Goal: Find specific page/section: Find specific page/section

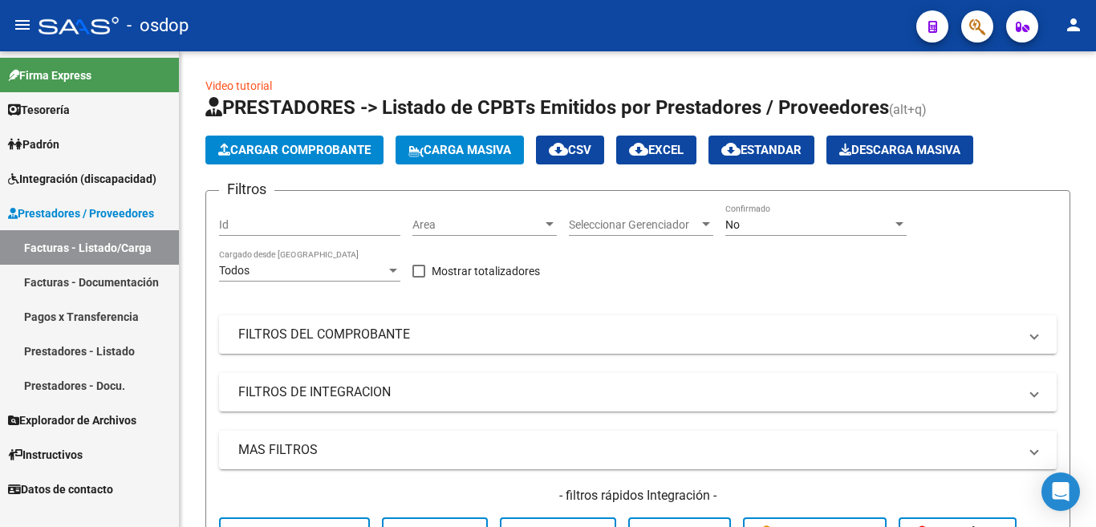
click at [113, 351] on link "Prestadores - Listado" at bounding box center [89, 351] width 179 height 34
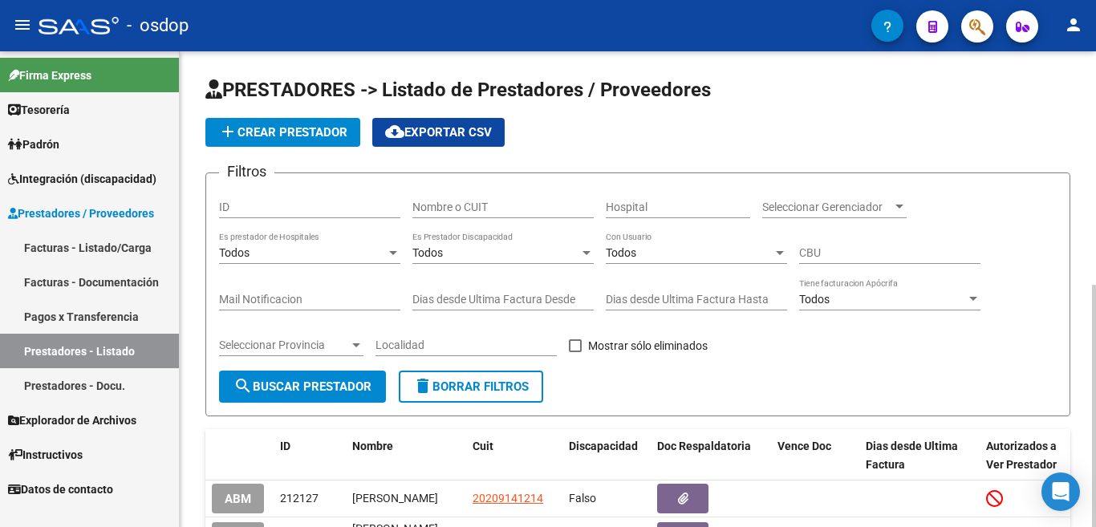
click at [472, 199] on div "Nombre o CUIT" at bounding box center [502, 202] width 181 height 32
click at [347, 381] on span "search Buscar Prestador" at bounding box center [302, 386] width 138 height 14
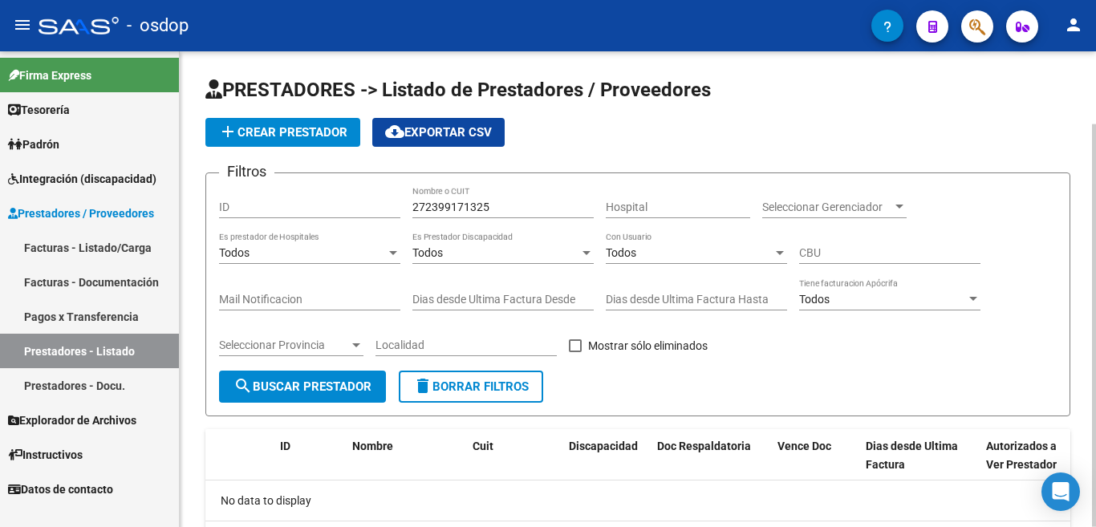
click at [448, 203] on input "272399171325" at bounding box center [502, 208] width 181 height 14
type input "27239171325"
click at [342, 390] on span "search Buscar Prestador" at bounding box center [302, 386] width 138 height 14
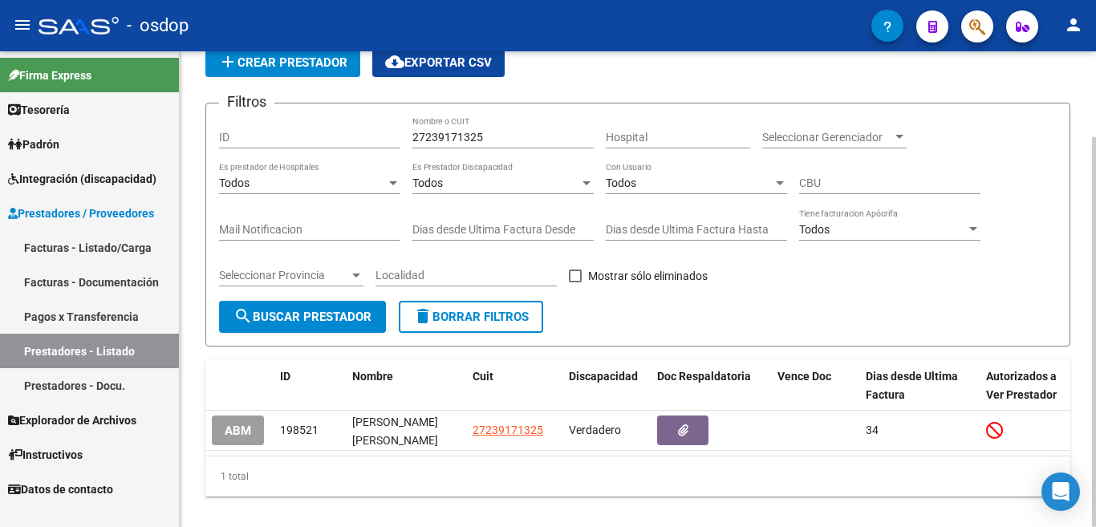
scroll to position [104, 0]
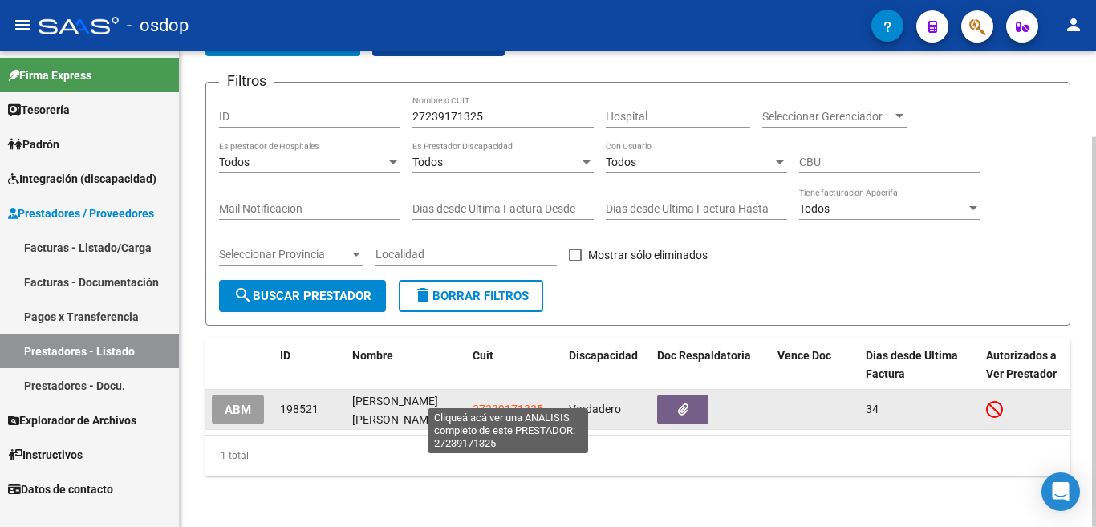
click at [493, 403] on span "27239171325" at bounding box center [507, 409] width 71 height 13
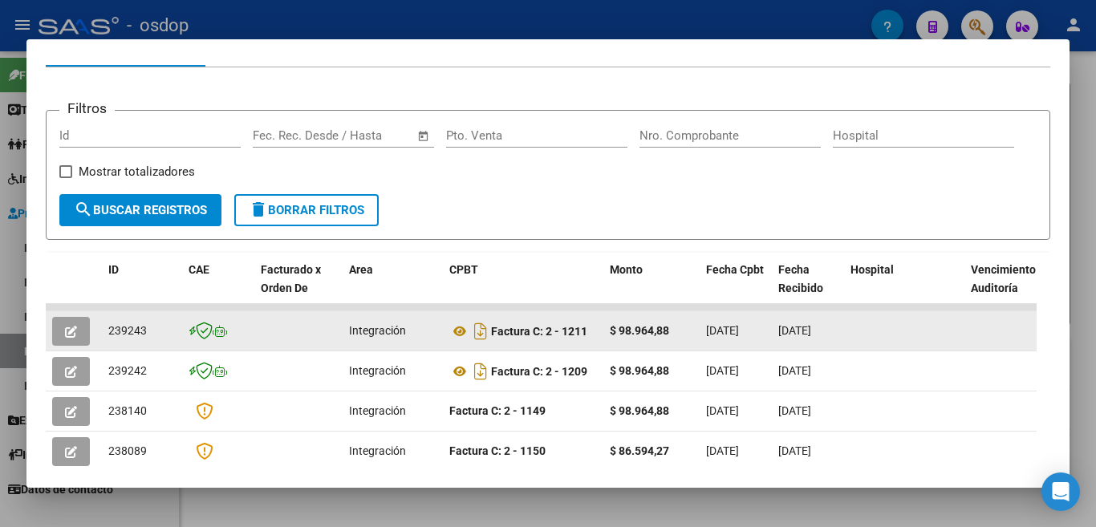
scroll to position [107, 0]
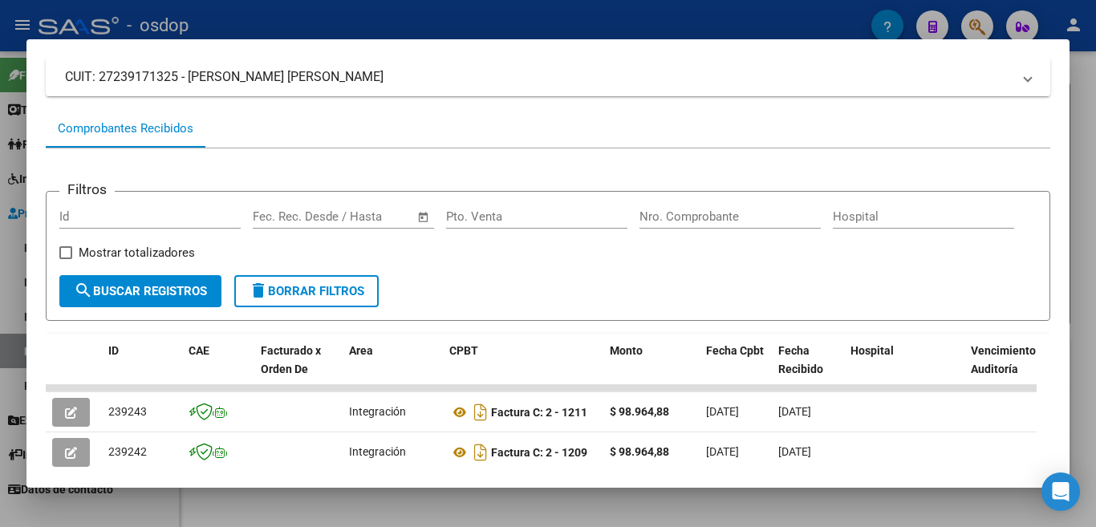
click at [1094, 68] on div at bounding box center [548, 263] width 1096 height 527
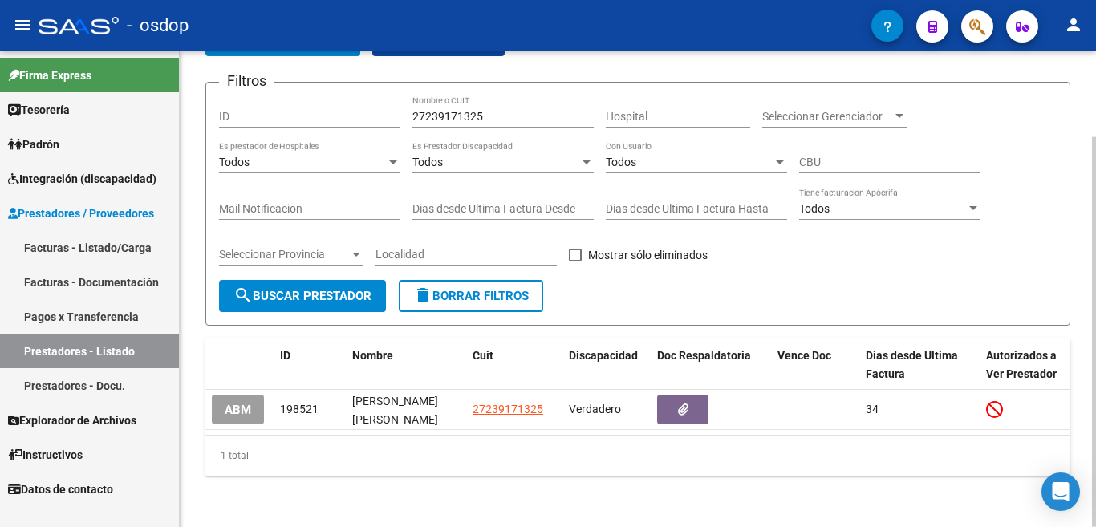
click at [505, 110] on input "27239171325" at bounding box center [502, 117] width 181 height 14
type input "27368566980"
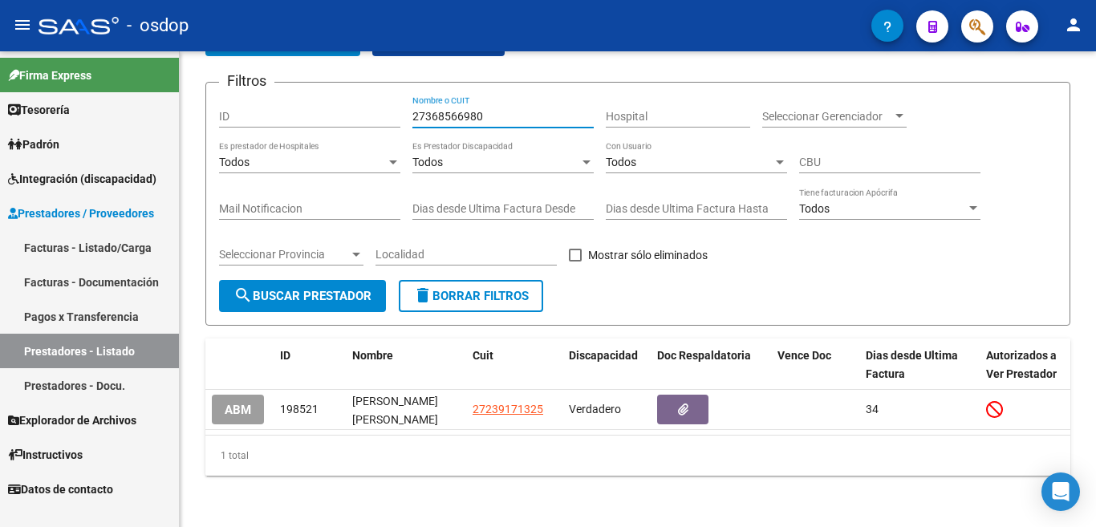
click at [224, 395] on button "ABM" at bounding box center [238, 410] width 52 height 30
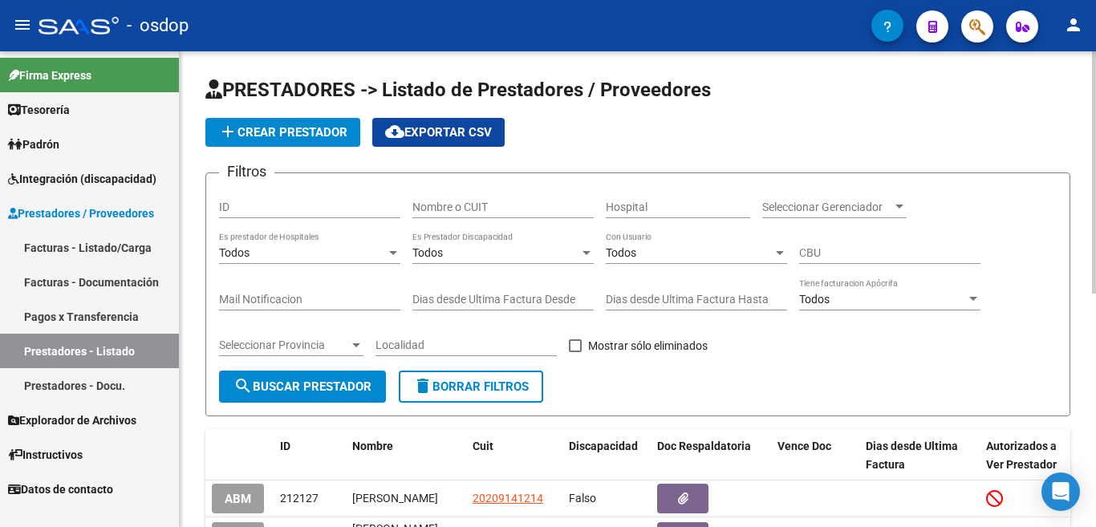
click at [489, 201] on input "Nombre o CUIT" at bounding box center [502, 208] width 181 height 14
type input "27368566980"
click at [293, 393] on span "search Buscar Prestador" at bounding box center [302, 386] width 138 height 14
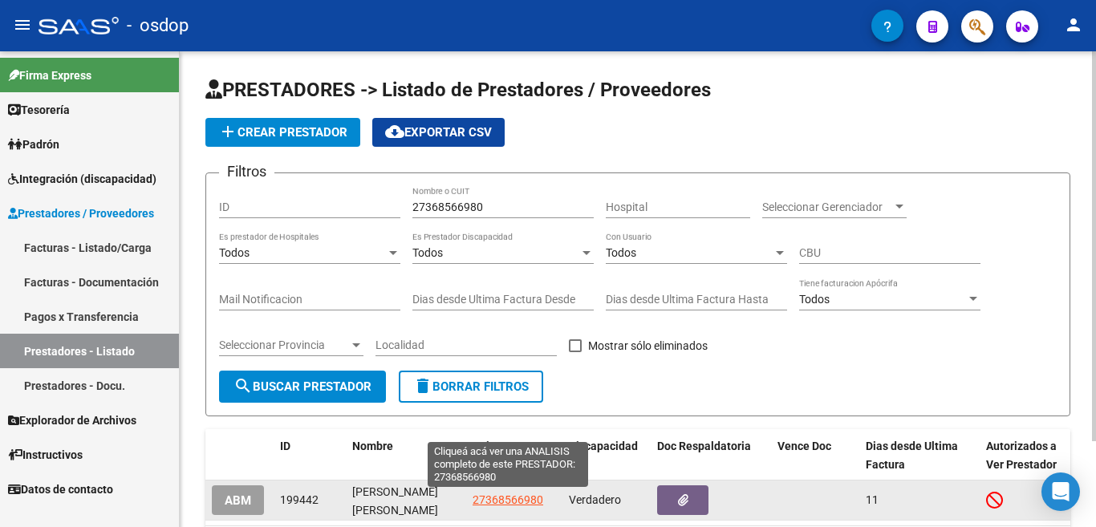
click at [482, 501] on span "27368566980" at bounding box center [507, 499] width 71 height 13
type textarea "27368566980"
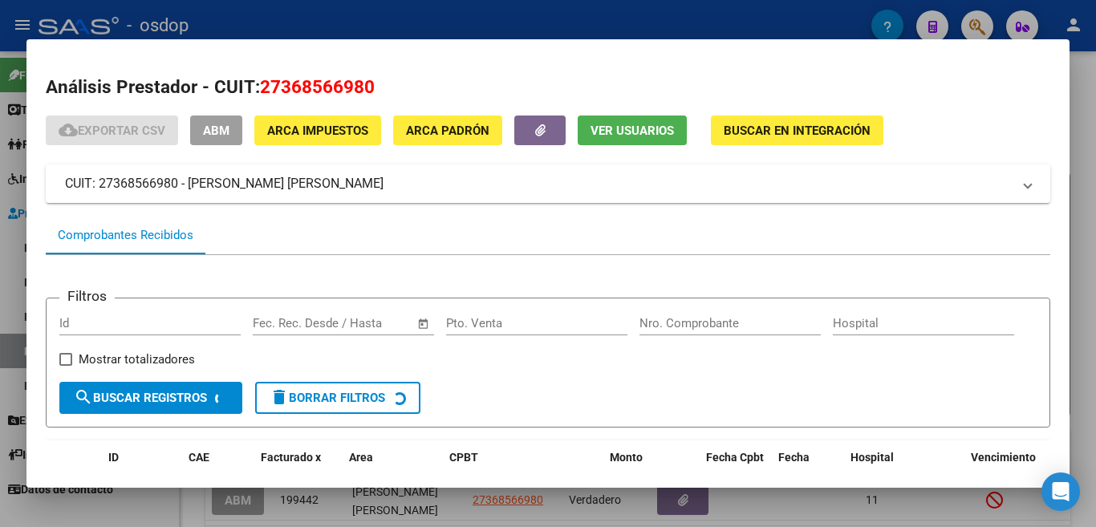
scroll to position [107, 0]
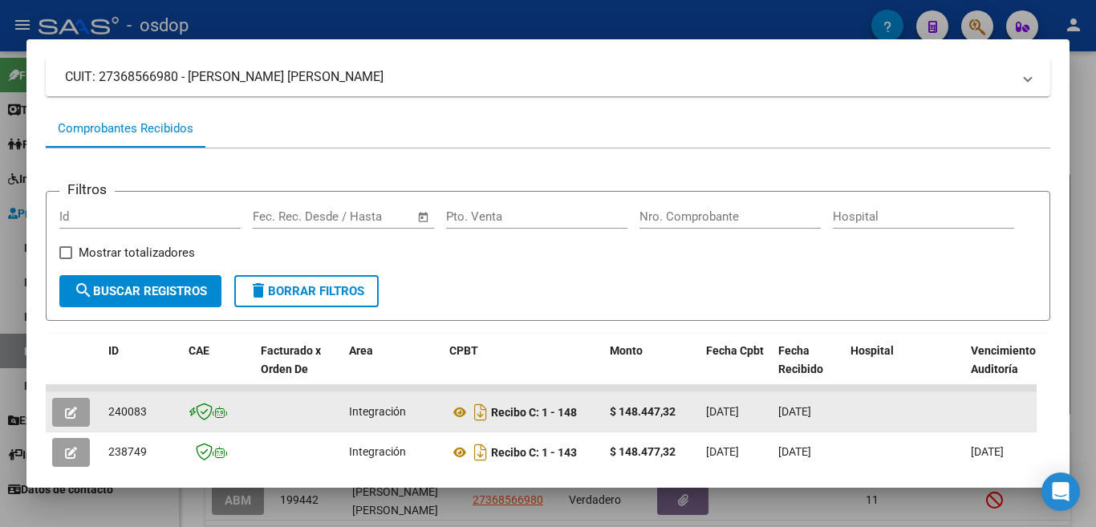
click at [137, 418] on span "240083" at bounding box center [127, 411] width 39 height 13
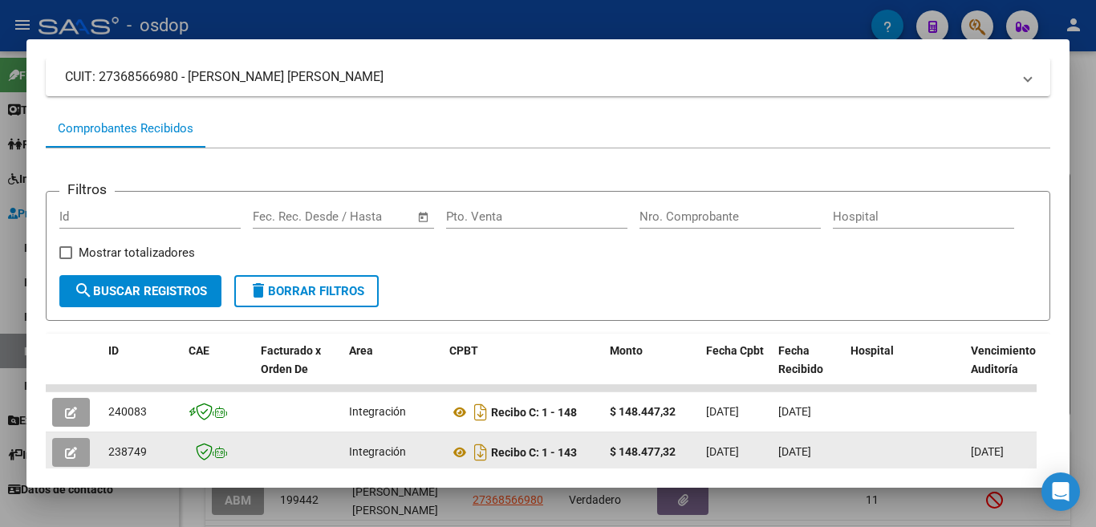
copy span "240083"
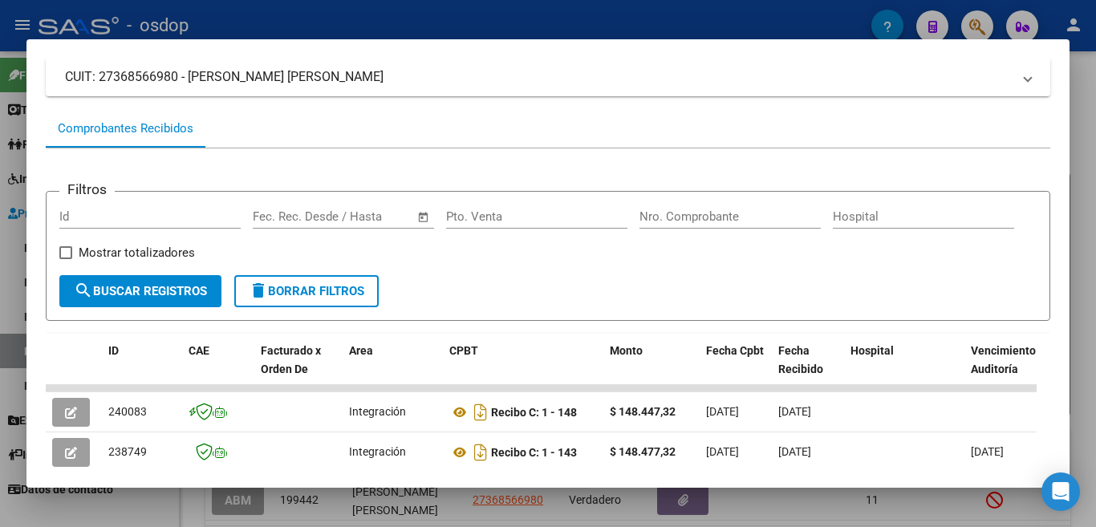
scroll to position [0, 0]
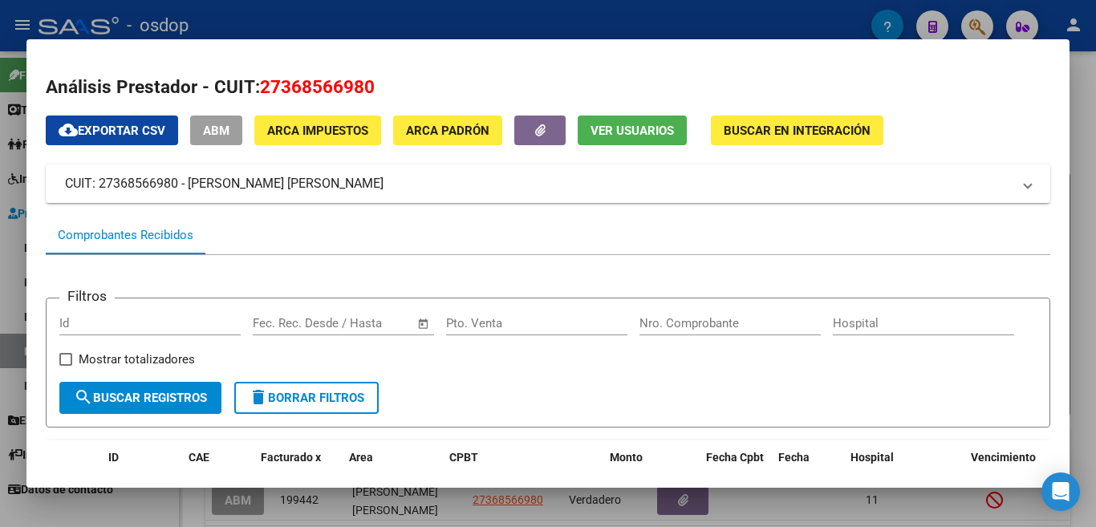
click at [0, 270] on div at bounding box center [548, 263] width 1096 height 527
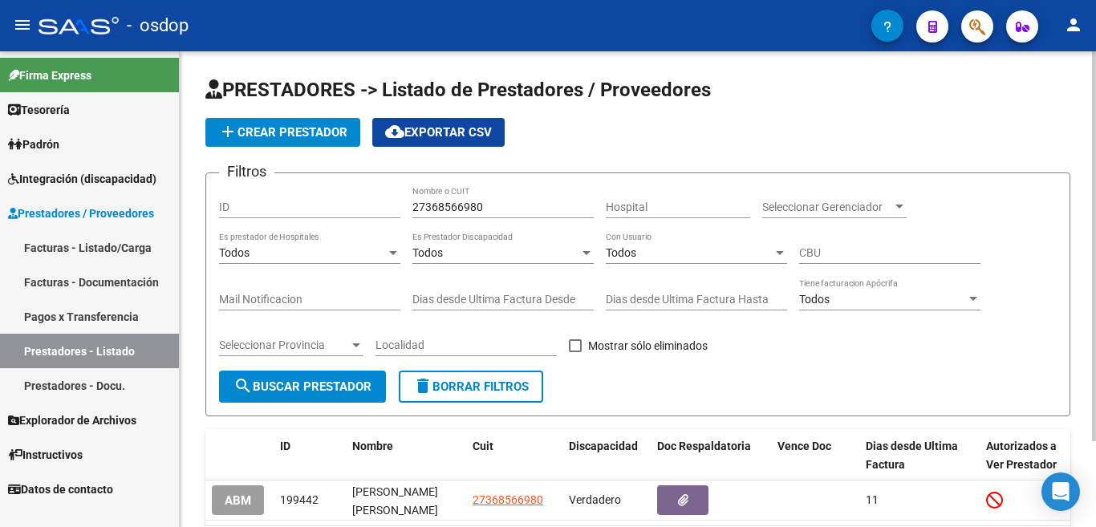
click at [452, 203] on input "27368566980" at bounding box center [502, 208] width 181 height 14
type input "27395790884"
click at [281, 382] on span "search Buscar Prestador" at bounding box center [302, 386] width 138 height 14
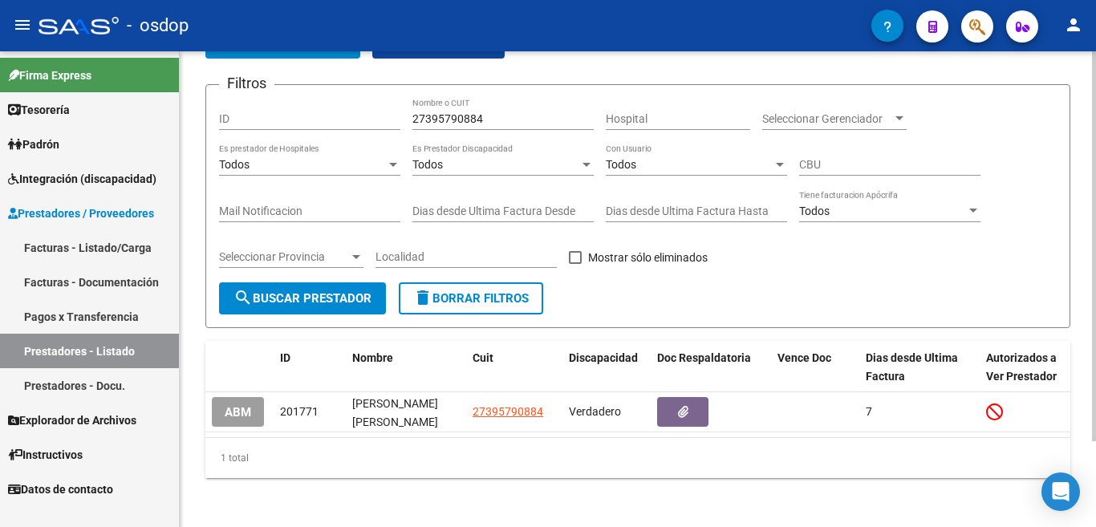
scroll to position [104, 0]
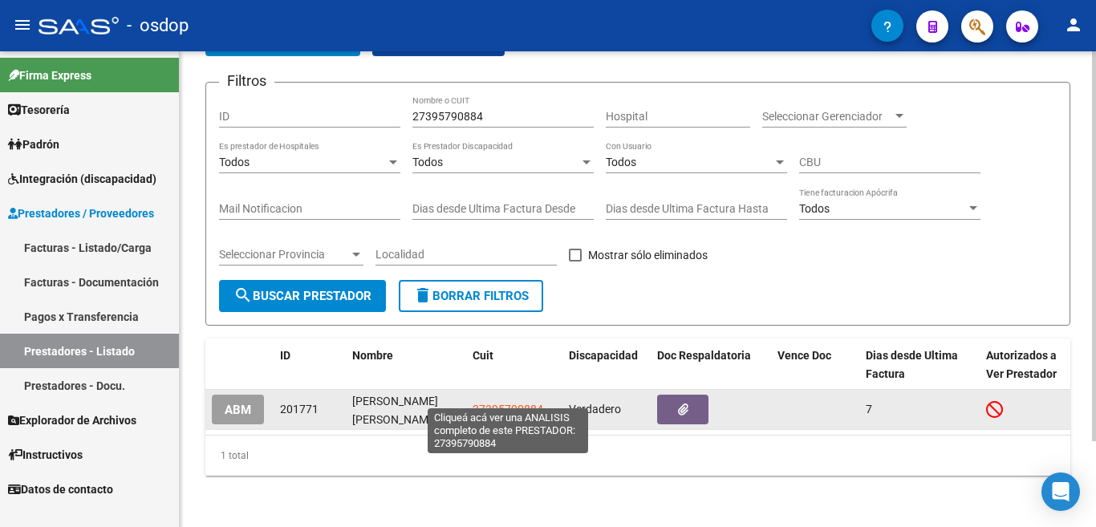
click at [519, 403] on span "27395790884" at bounding box center [507, 409] width 71 height 13
type textarea "27395790884"
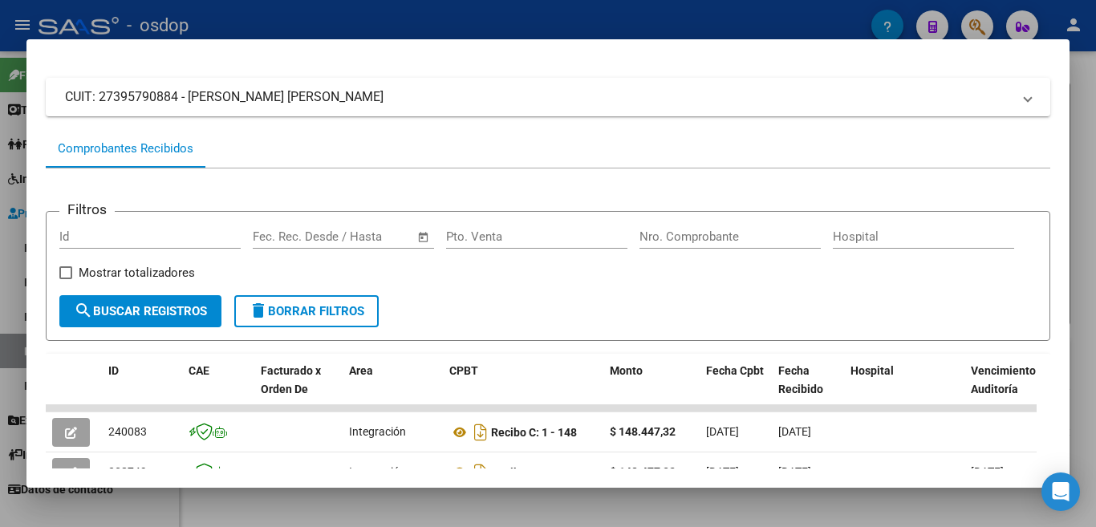
scroll to position [160, 0]
